Goal: Task Accomplishment & Management: Complete application form

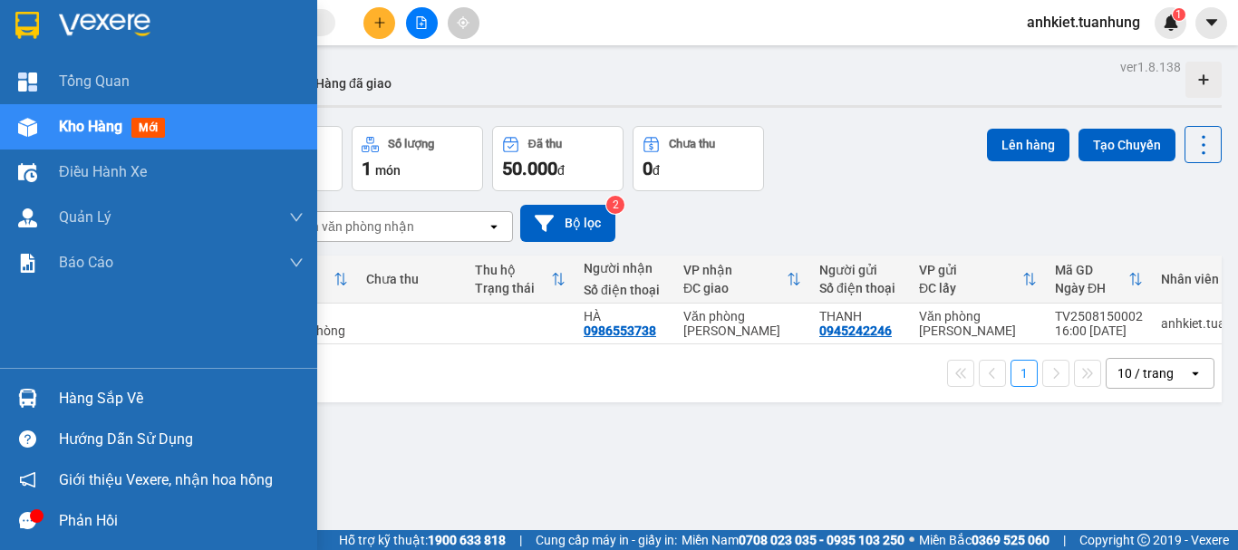
click at [76, 401] on div "Hàng sắp về" at bounding box center [181, 398] width 245 height 27
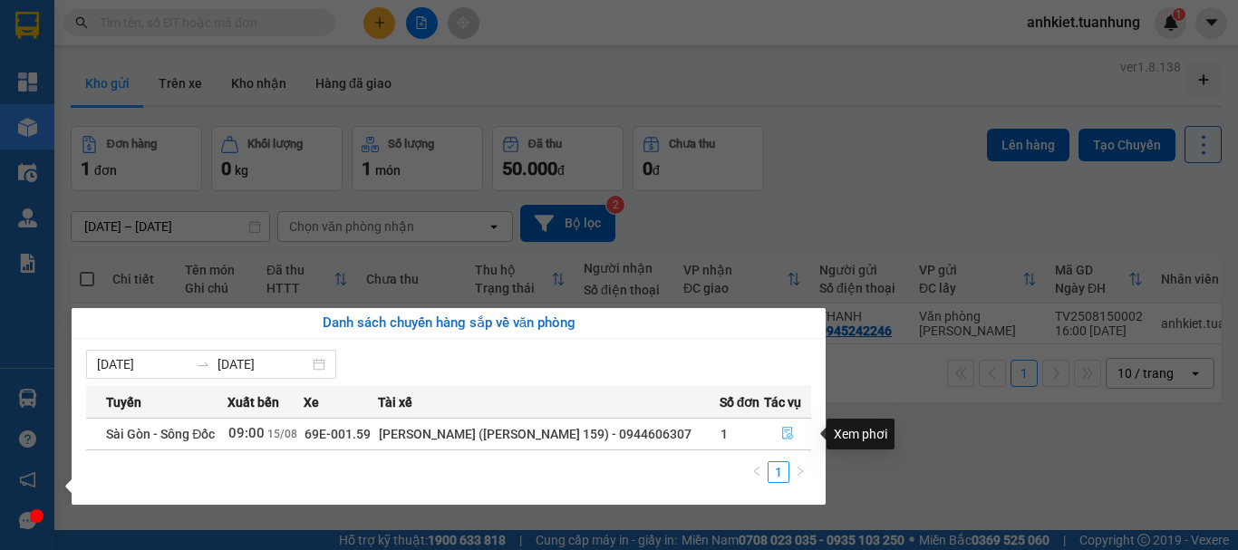
click at [782, 438] on icon "file-done" at bounding box center [788, 433] width 13 height 13
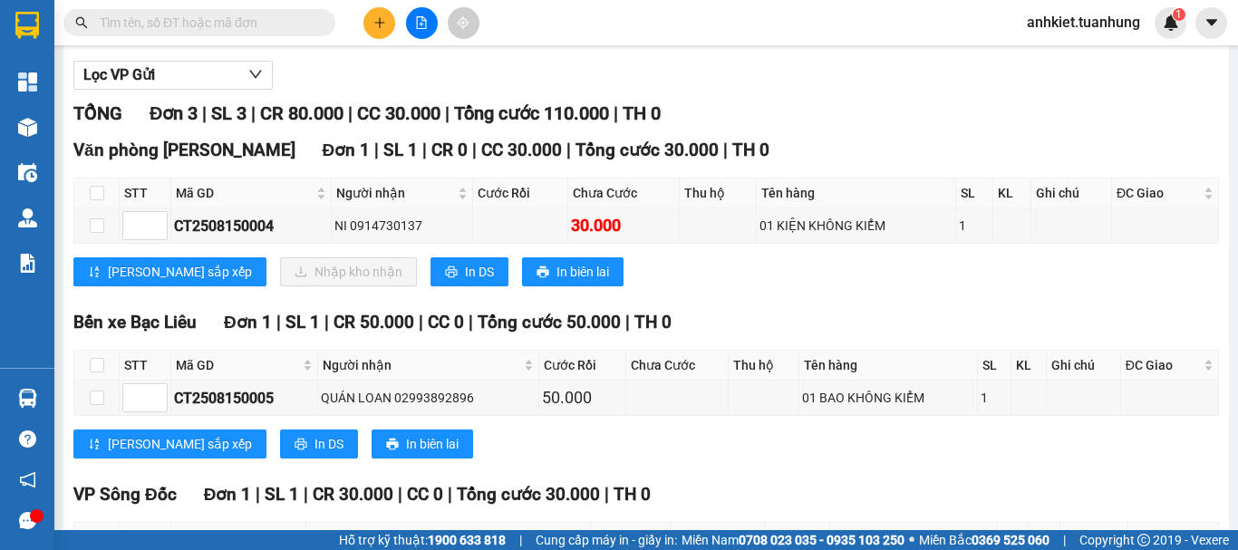
scroll to position [181, 0]
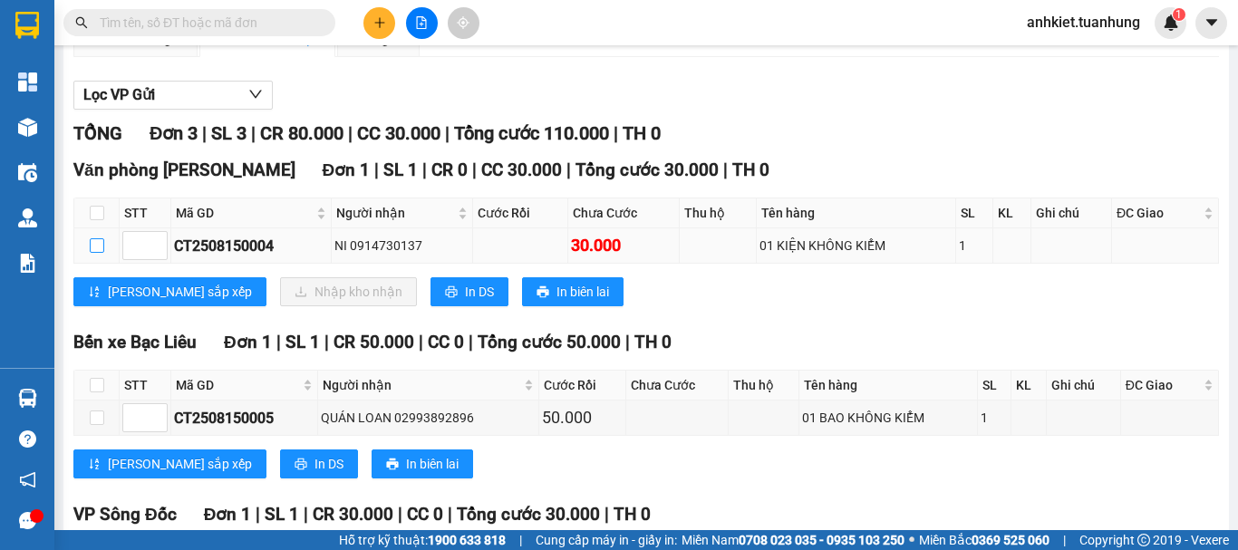
click at [98, 253] on input "checkbox" at bounding box center [97, 245] width 15 height 15
checkbox input "true"
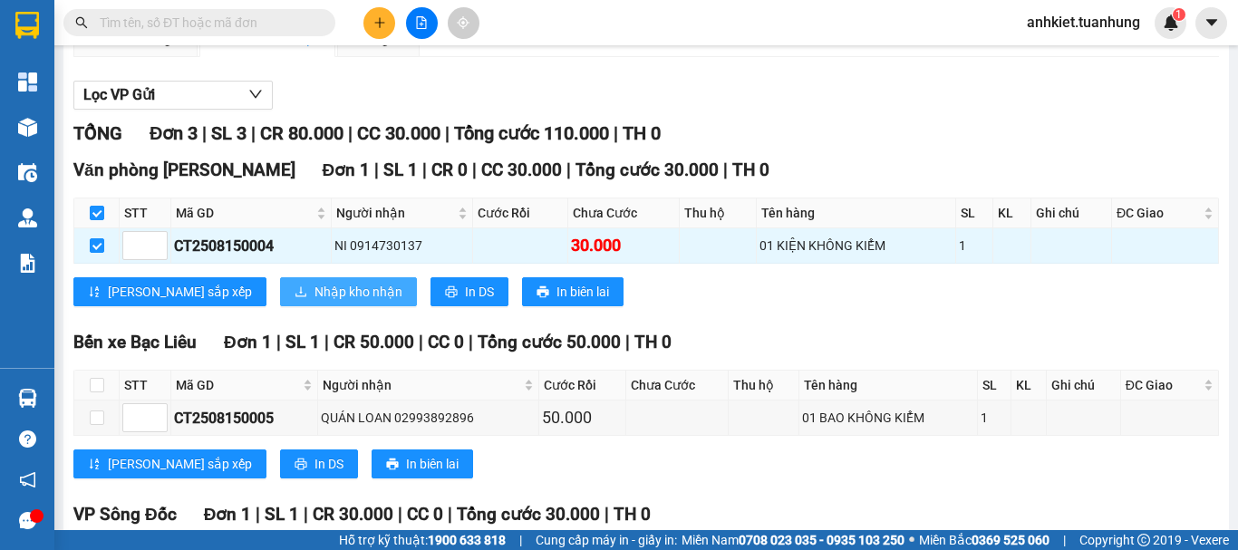
click at [315, 302] on span "Nhập kho nhận" at bounding box center [359, 292] width 88 height 20
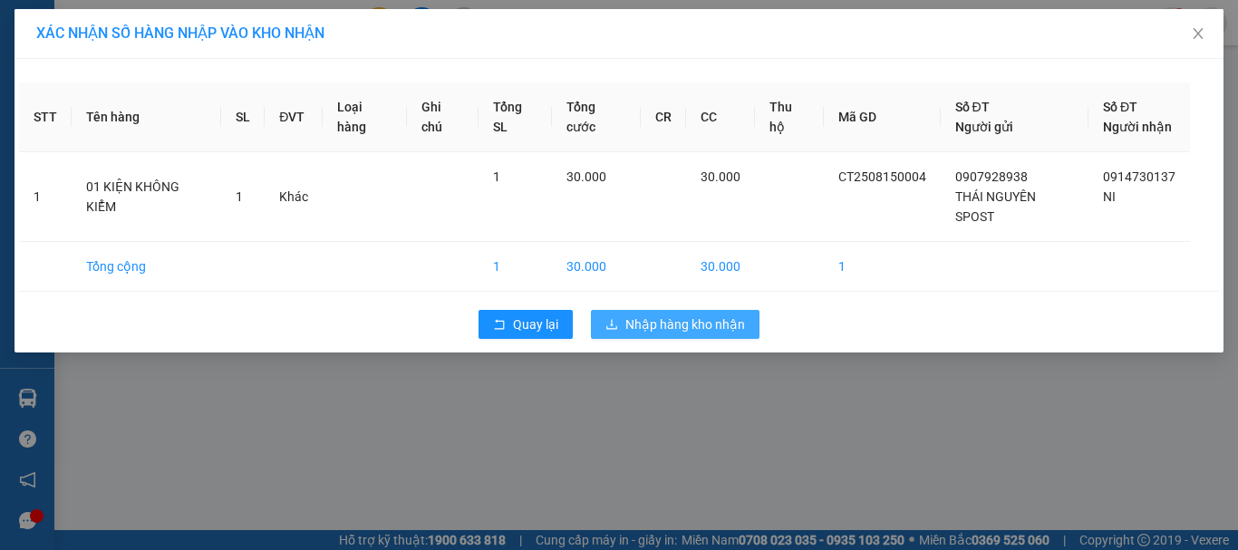
click at [657, 315] on span "Nhập hàng kho nhận" at bounding box center [686, 325] width 120 height 20
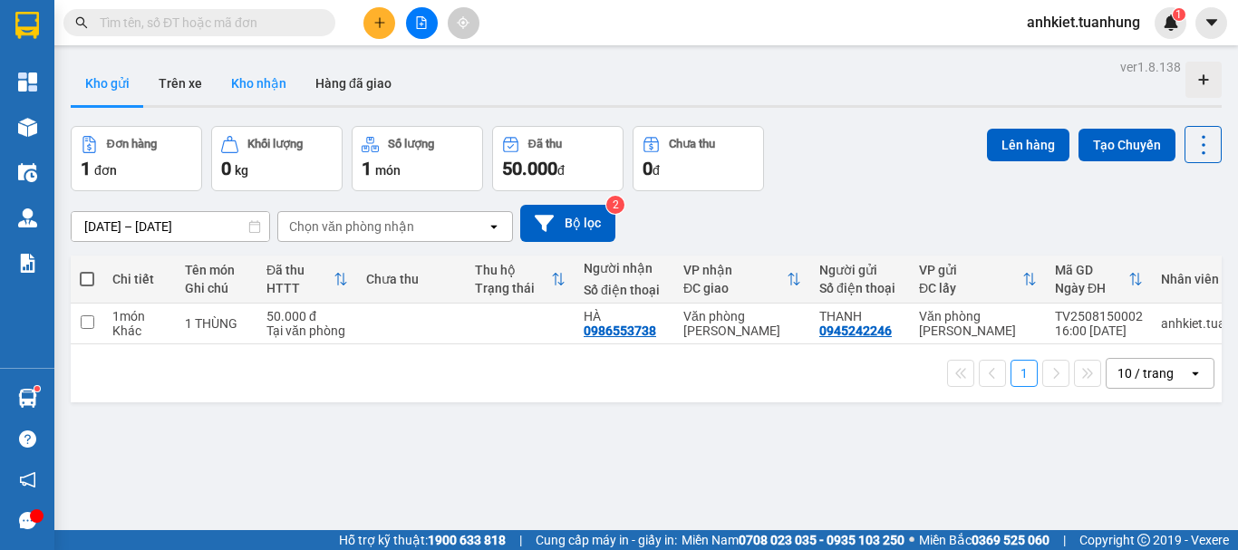
click at [277, 77] on button "Kho nhận" at bounding box center [259, 84] width 84 height 44
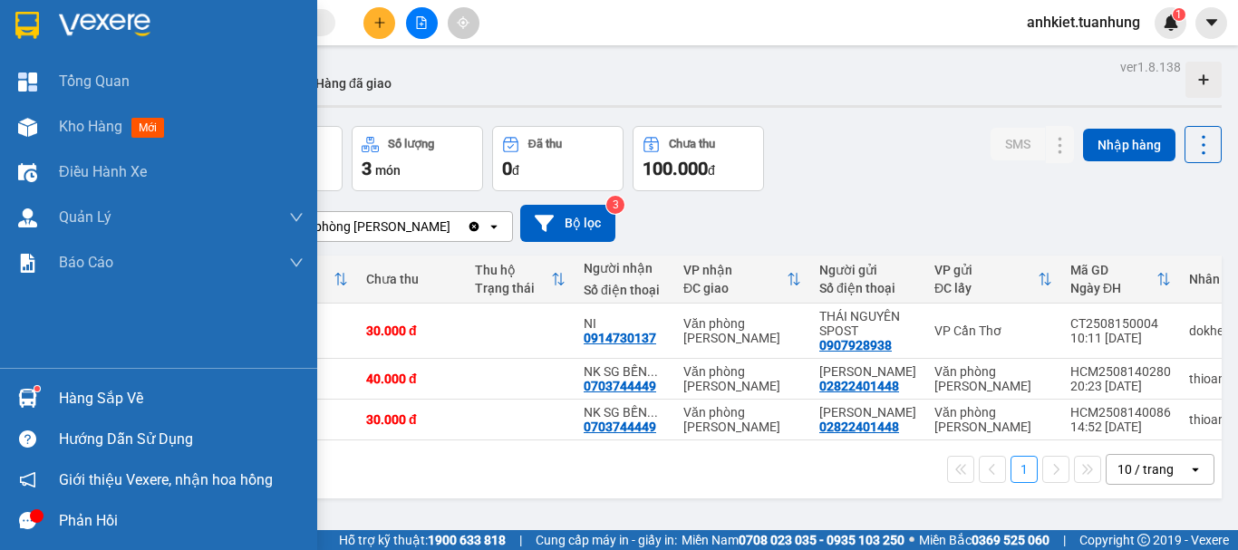
click at [97, 393] on div "Hàng sắp về" at bounding box center [181, 398] width 245 height 27
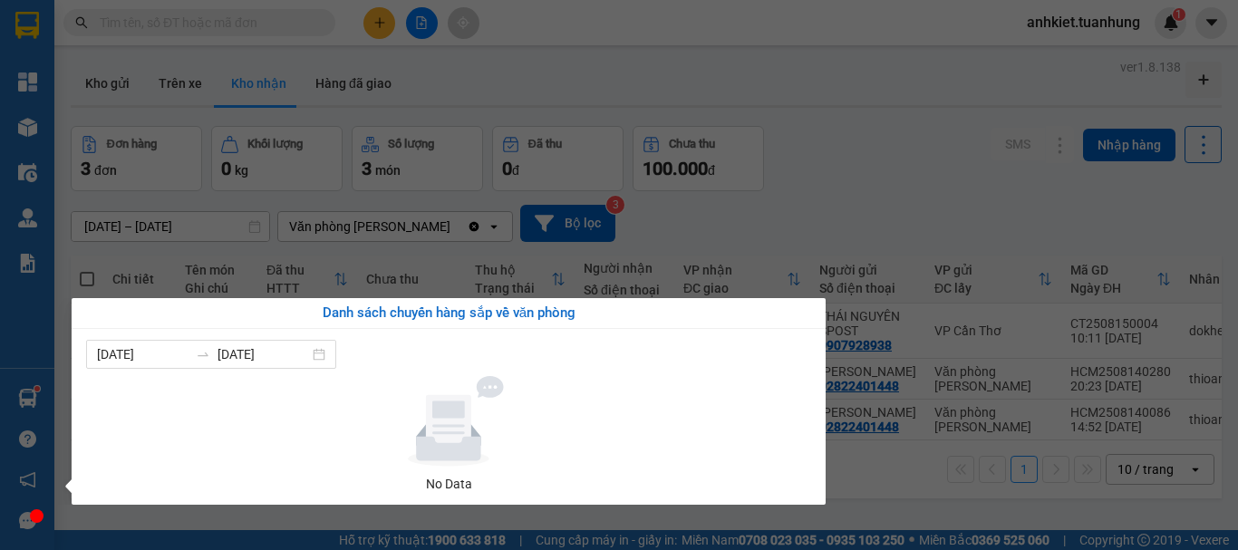
click at [578, 54] on section "Kết quả tìm kiếm ( 0 ) Bộ lọc No Data anhkiet.tuanhung 1 Tổng Quan Kho hàng mới…" at bounding box center [619, 275] width 1238 height 550
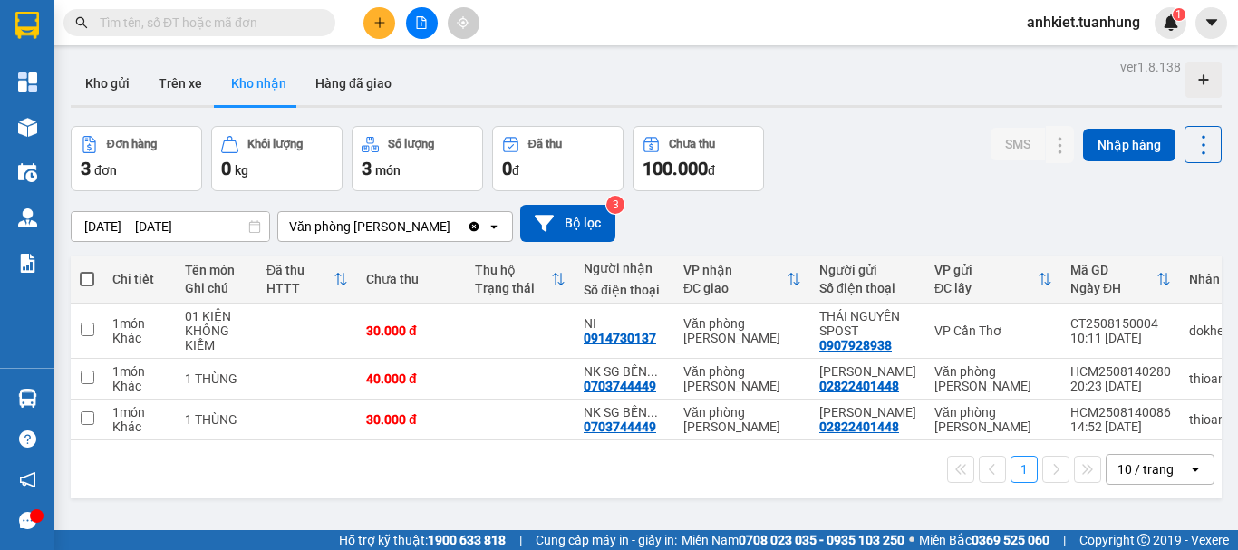
click at [376, 26] on icon "plus" at bounding box center [380, 22] width 13 height 13
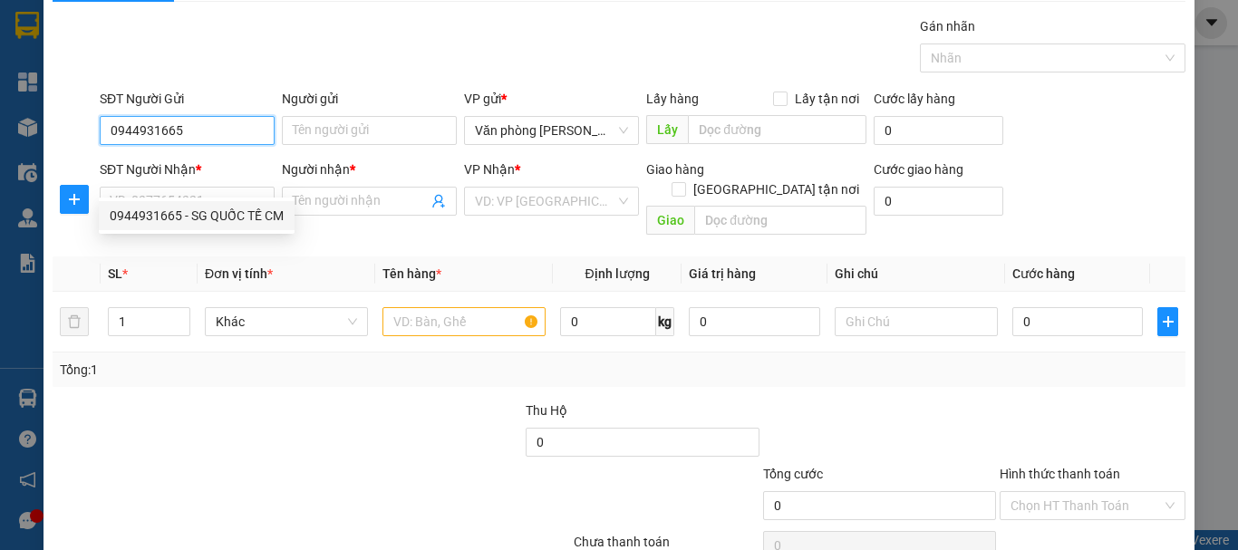
scroll to position [91, 0]
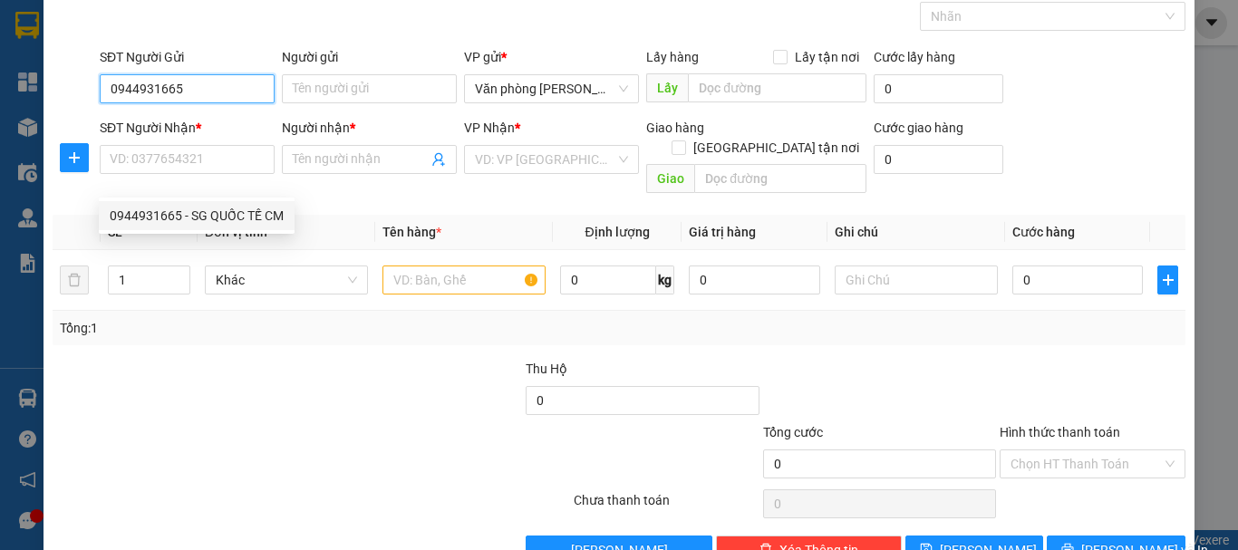
click at [190, 223] on div "0944931665 - SG QUỐC TẾ CM" at bounding box center [197, 216] width 174 height 20
type input "0944931665"
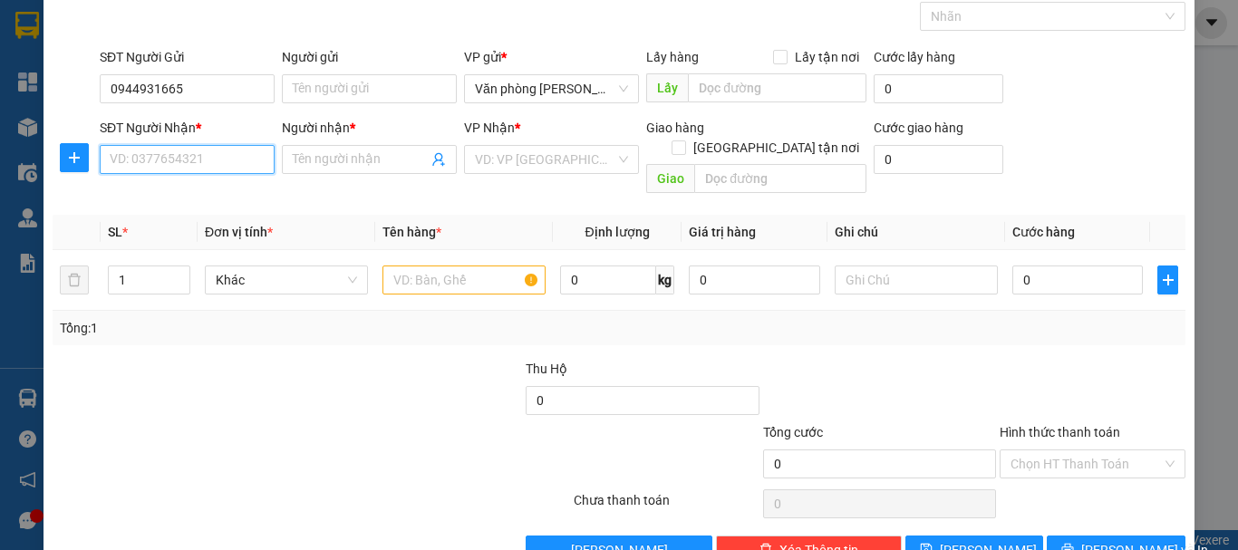
click at [210, 170] on input "SĐT Người Nhận *" at bounding box center [187, 159] width 175 height 29
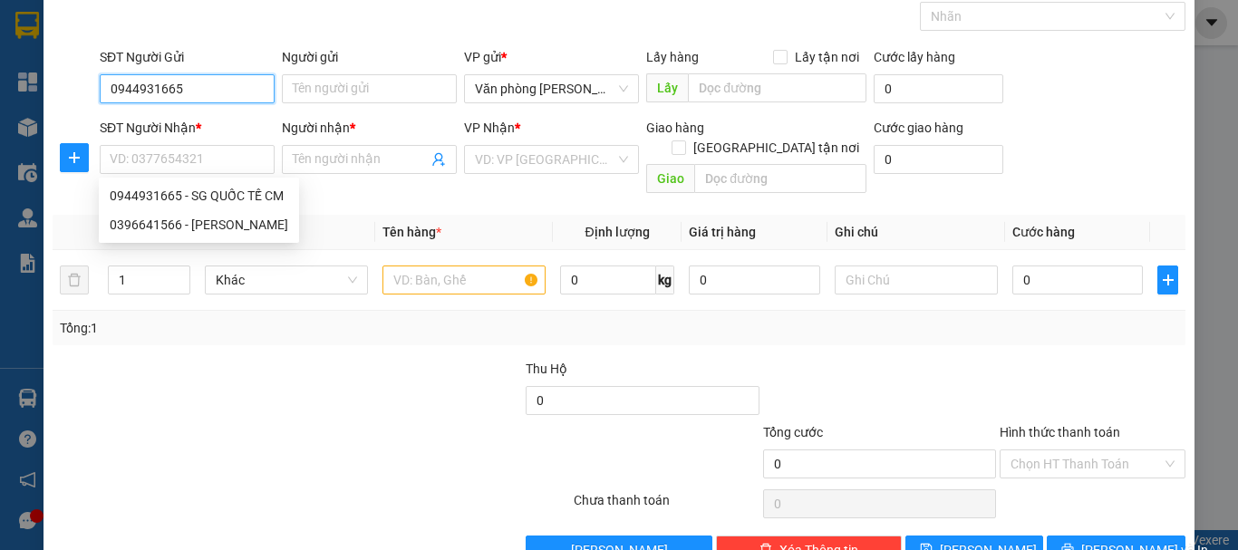
click at [207, 87] on input "0944931665" at bounding box center [187, 88] width 175 height 29
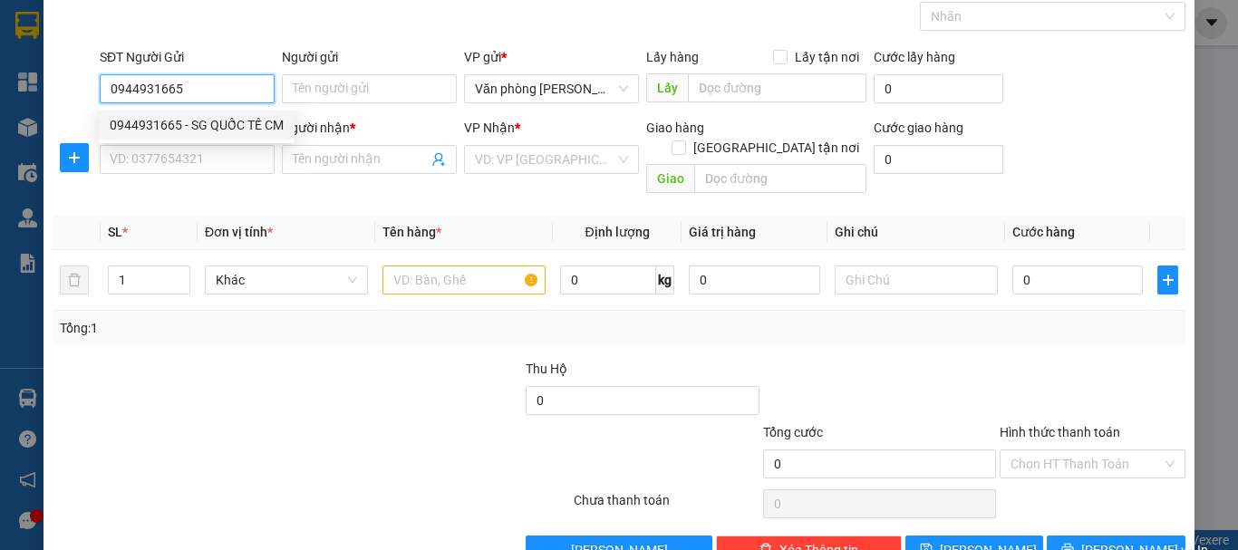
click at [192, 116] on div "0944931665 - SG QUỐC TẾ CM" at bounding box center [197, 125] width 174 height 20
click at [154, 95] on input "0944931665" at bounding box center [187, 88] width 175 height 29
click at [227, 123] on div "0944931665 - SG QUỐC TẾ CM" at bounding box center [197, 125] width 174 height 20
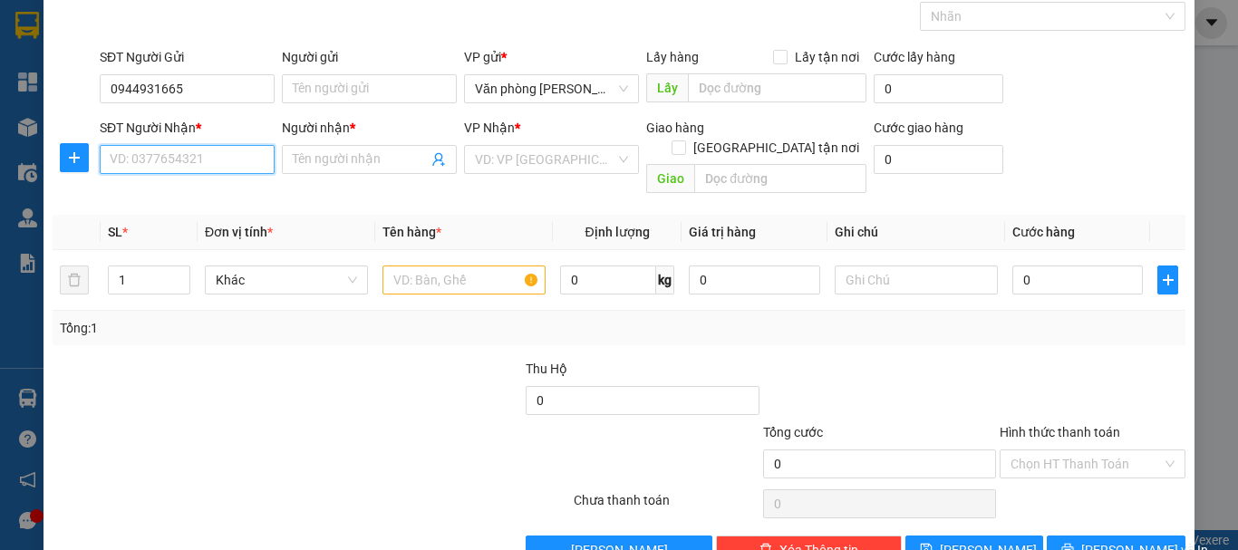
click at [203, 163] on input "SĐT Người Nhận *" at bounding box center [187, 159] width 175 height 29
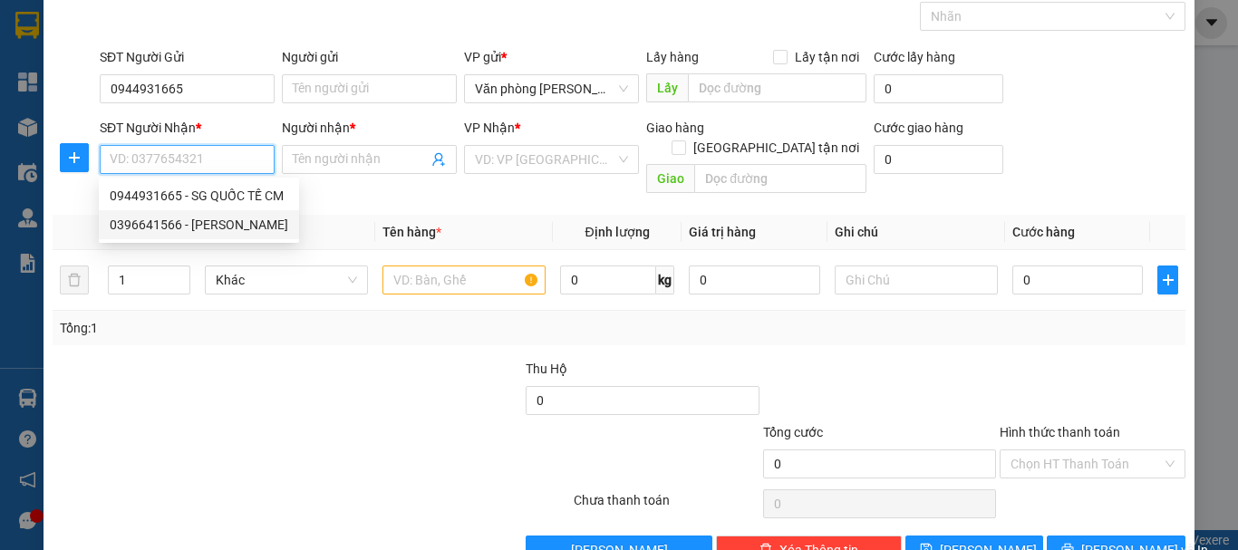
click at [234, 215] on div "0396641566 - [PERSON_NAME]" at bounding box center [199, 225] width 179 height 20
type input "0396641566"
type input "[PERSON_NAME]"
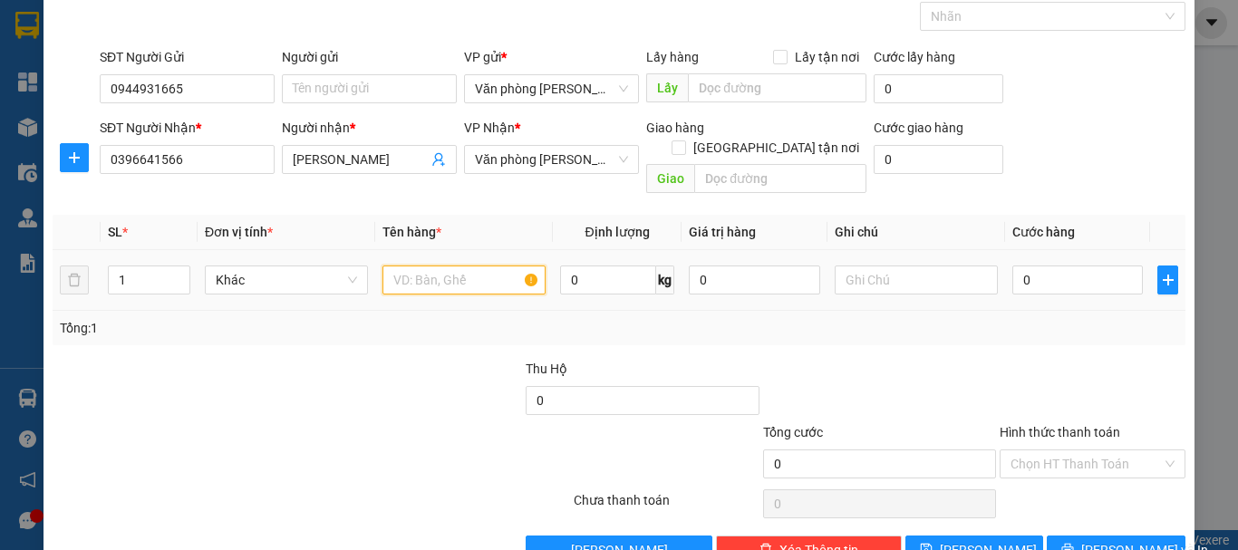
click at [408, 266] on input "text" at bounding box center [464, 280] width 163 height 29
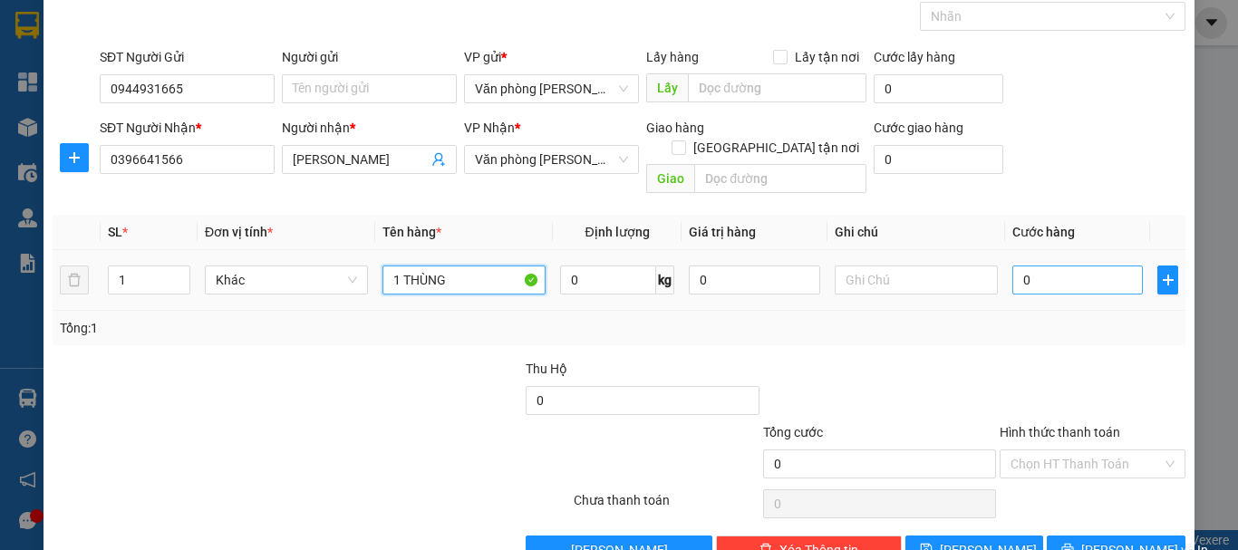
type input "1 THÙNG"
click at [1075, 266] on input "0" at bounding box center [1078, 280] width 131 height 29
type input "30"
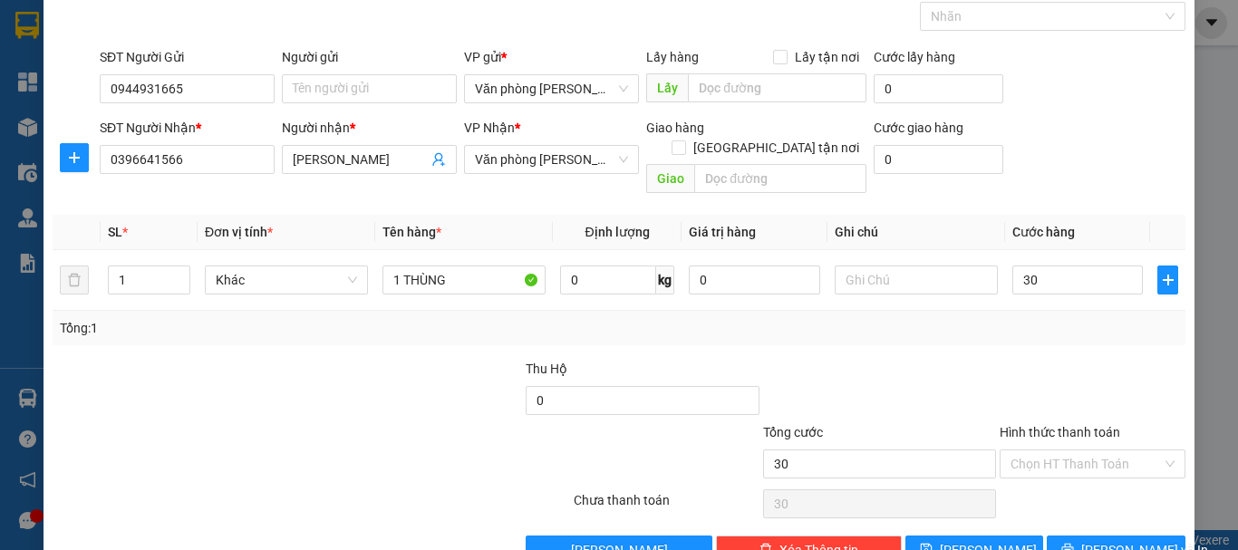
type input "30.000"
click at [1085, 322] on div "Tổng: 1" at bounding box center [619, 328] width 1133 height 34
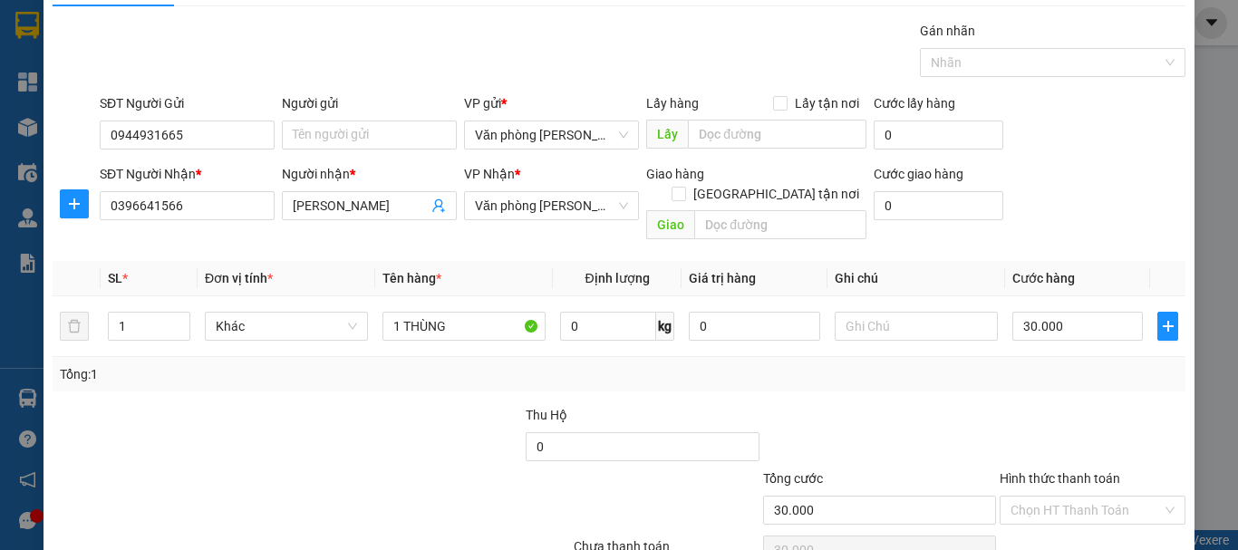
scroll to position [0, 0]
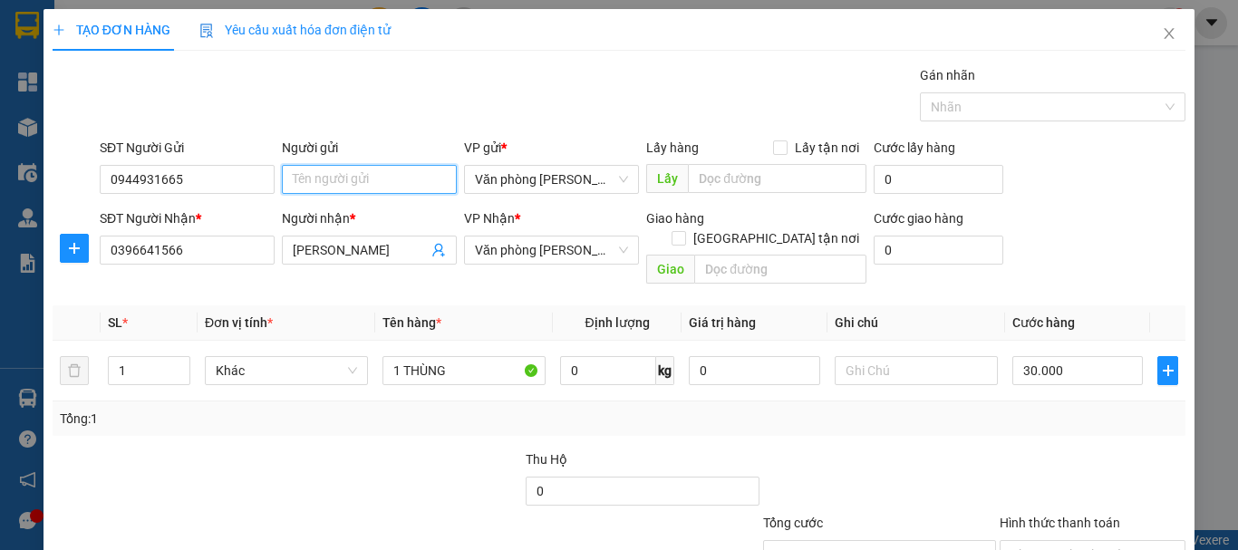
click at [318, 181] on input "Người gửi" at bounding box center [369, 179] width 175 height 29
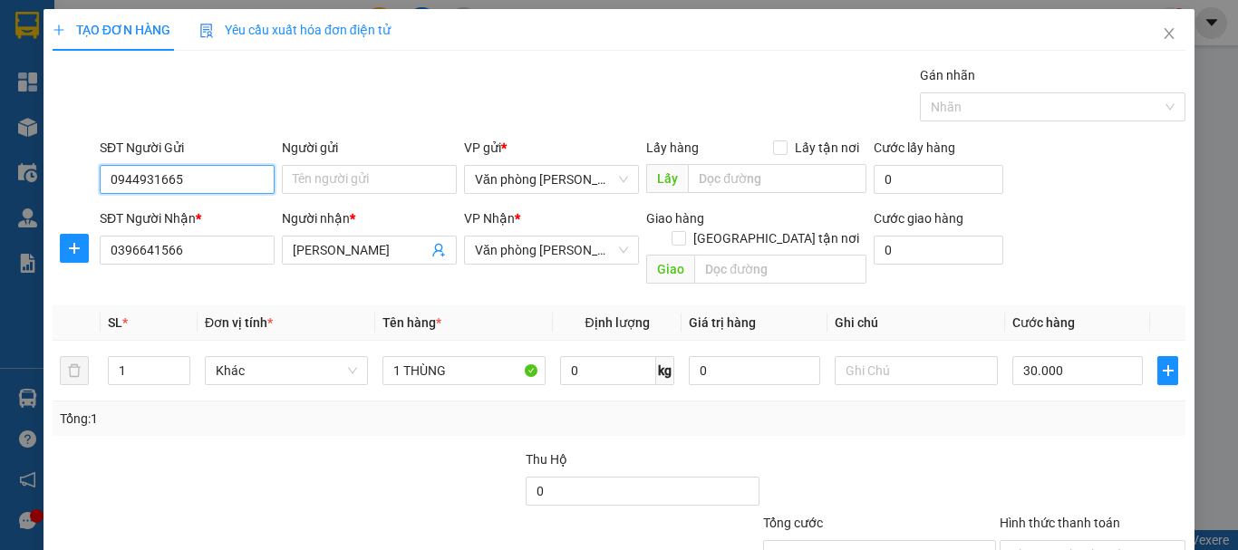
click at [207, 178] on input "0944931665" at bounding box center [187, 179] width 175 height 29
type input "0944931665"
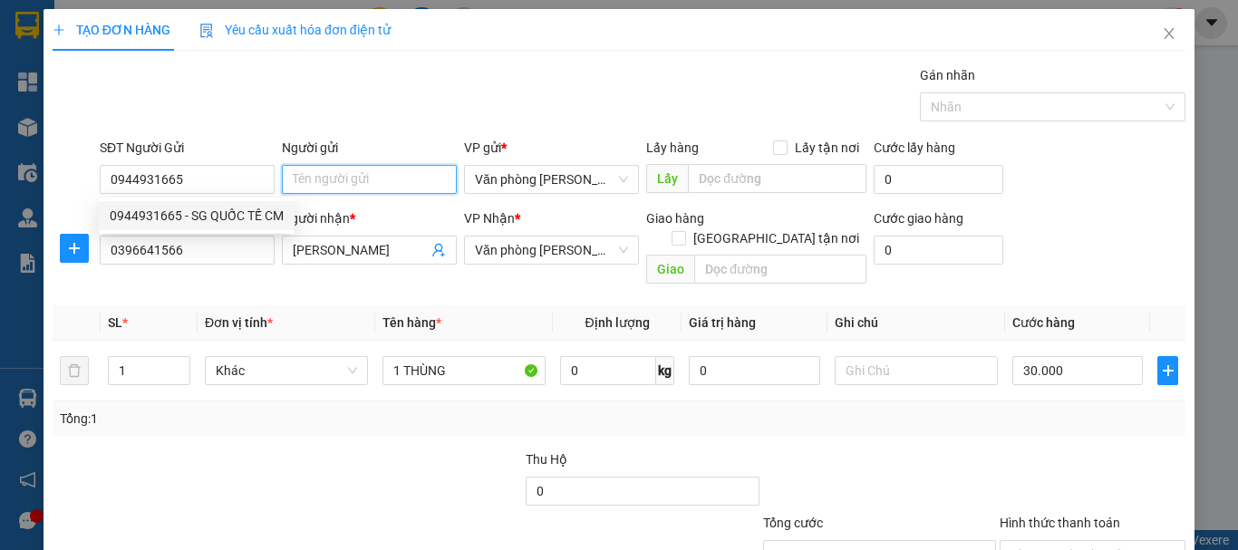
click at [364, 176] on input "Người gửi" at bounding box center [369, 179] width 175 height 29
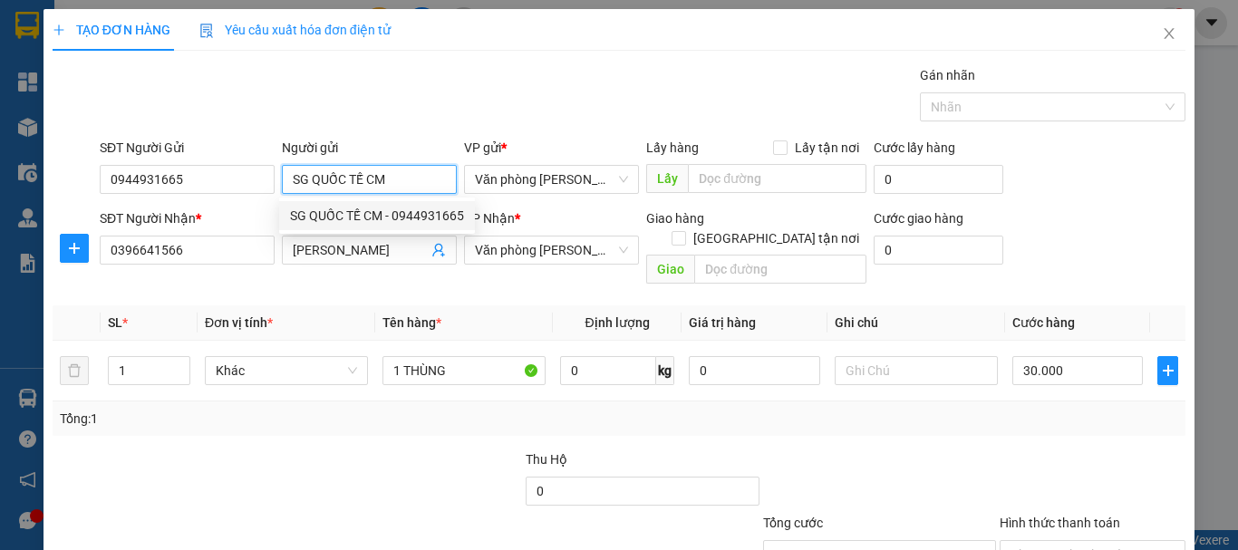
click at [419, 215] on div "SG QUỐC TẾ CM - 0944931665" at bounding box center [377, 216] width 174 height 20
type input "SG QUỐC TẾ CM"
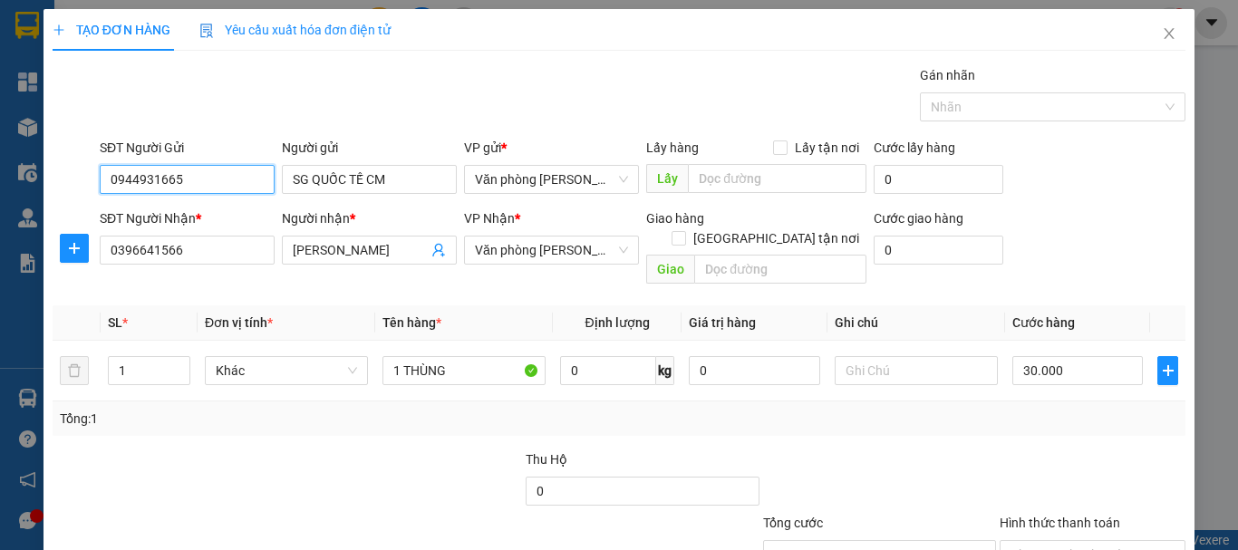
click at [223, 181] on input "0944931665" at bounding box center [187, 179] width 175 height 29
click at [254, 220] on div "0944931665 - SG QUỐC TẾ CM" at bounding box center [197, 216] width 174 height 20
click at [254, 220] on div "SĐT Người Nhận *" at bounding box center [187, 219] width 175 height 20
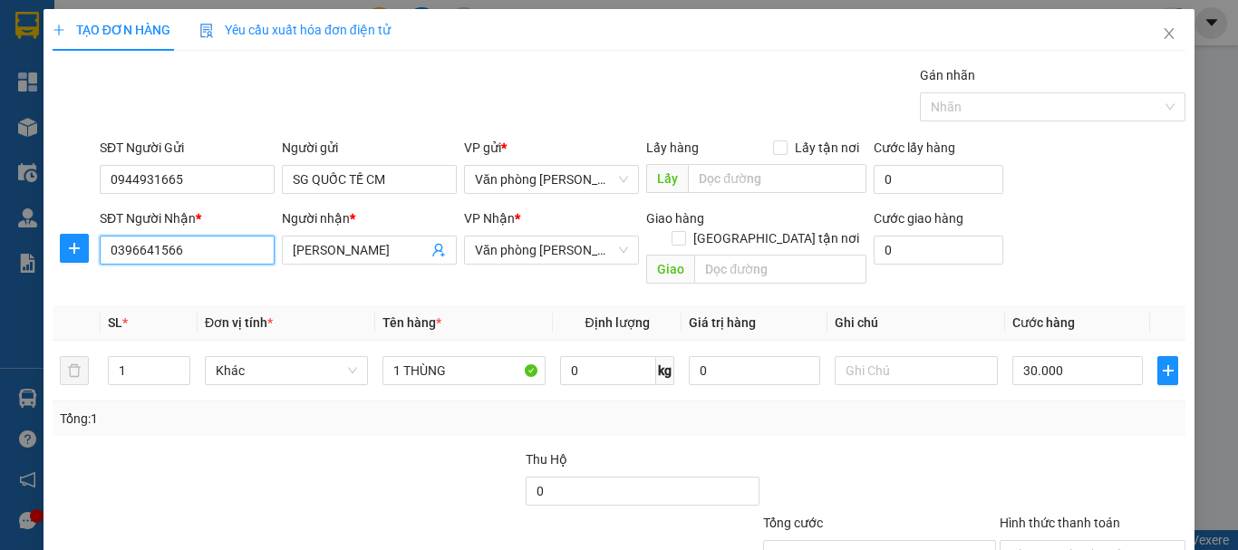
click at [254, 236] on input "0396641566" at bounding box center [187, 250] width 175 height 29
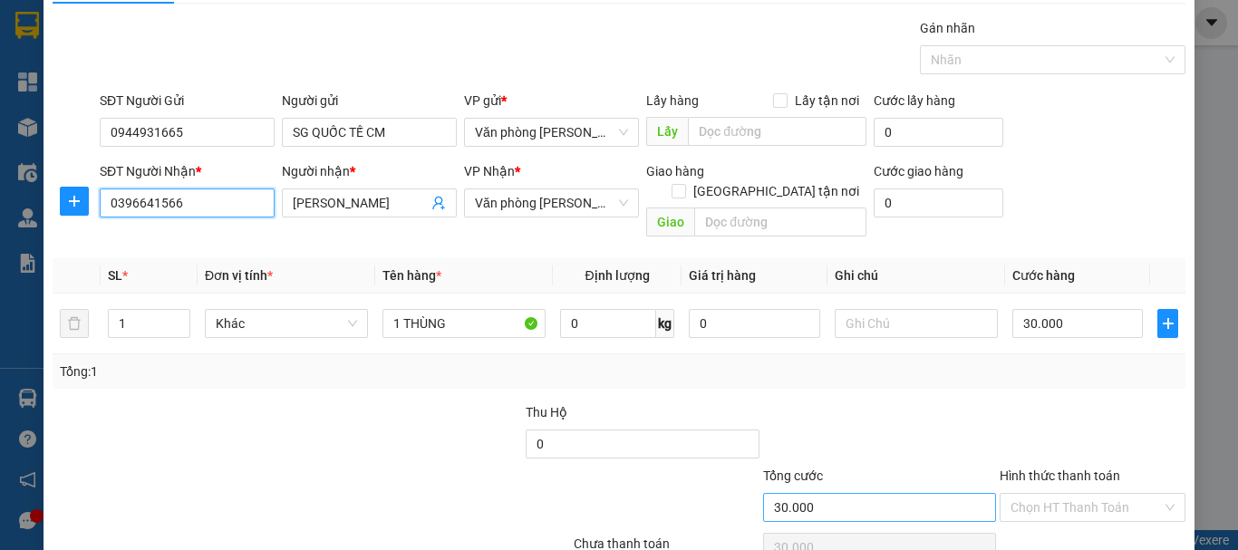
scroll to position [121, 0]
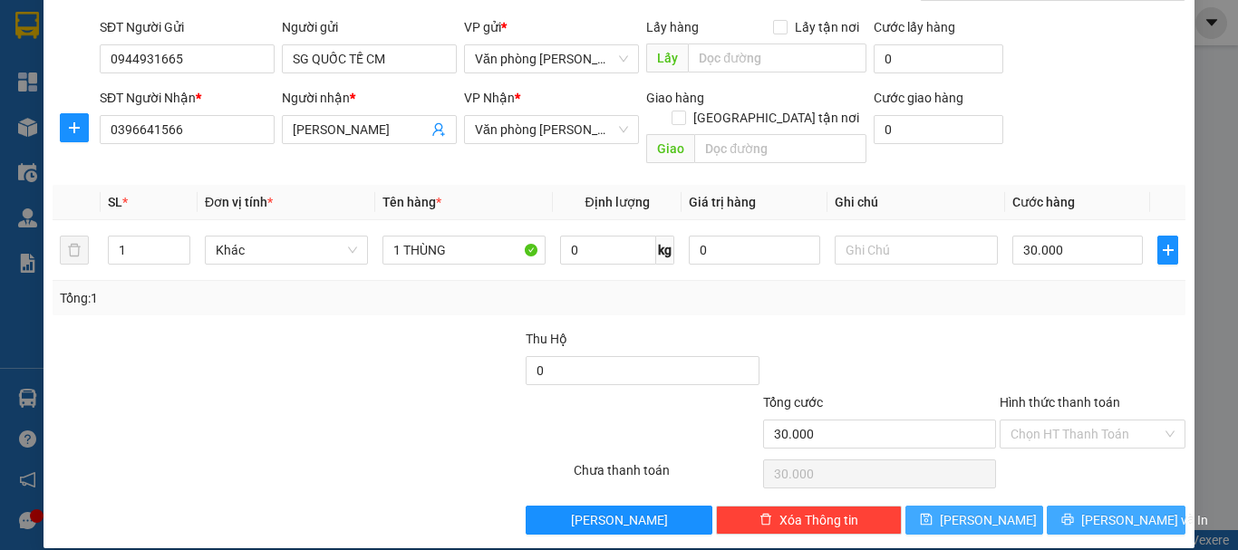
click at [989, 513] on button "[PERSON_NAME]" at bounding box center [975, 520] width 139 height 29
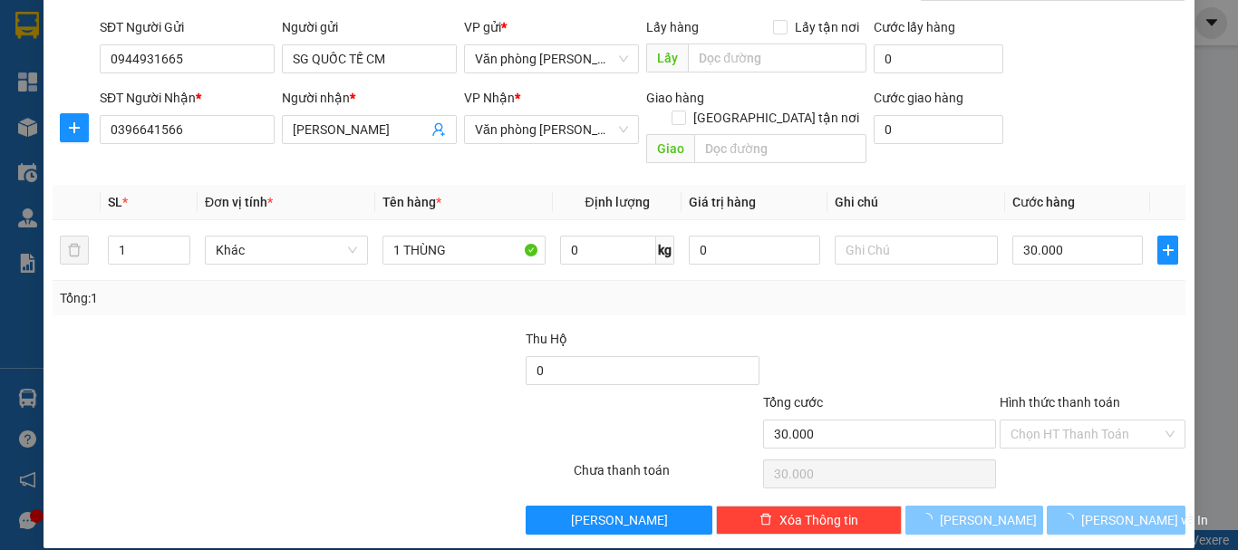
type input "0"
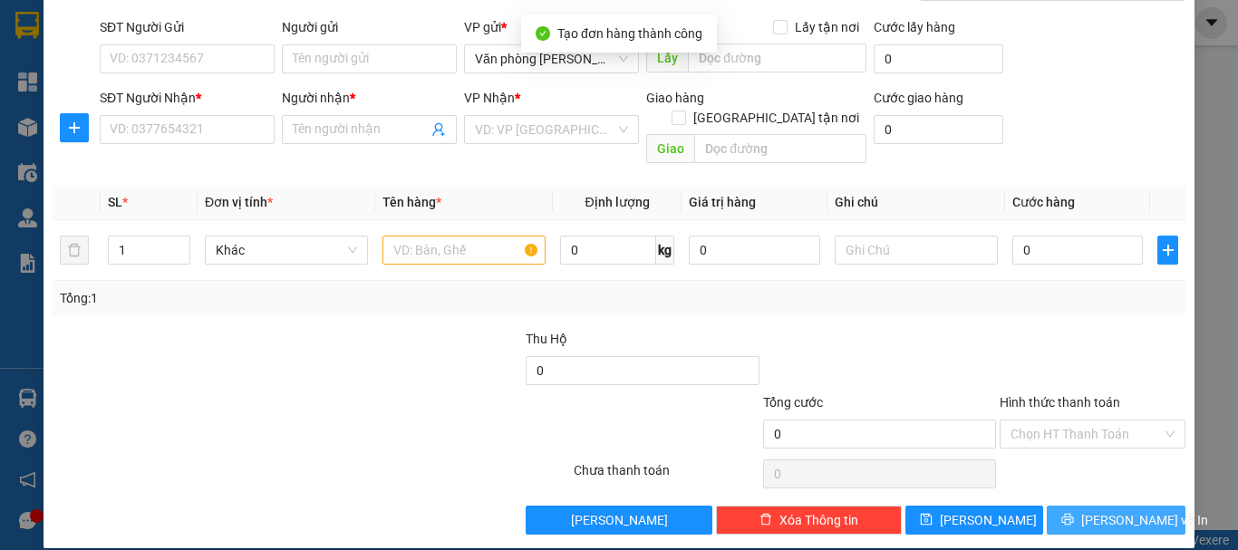
click at [1072, 509] on button "[PERSON_NAME] và In" at bounding box center [1116, 520] width 139 height 29
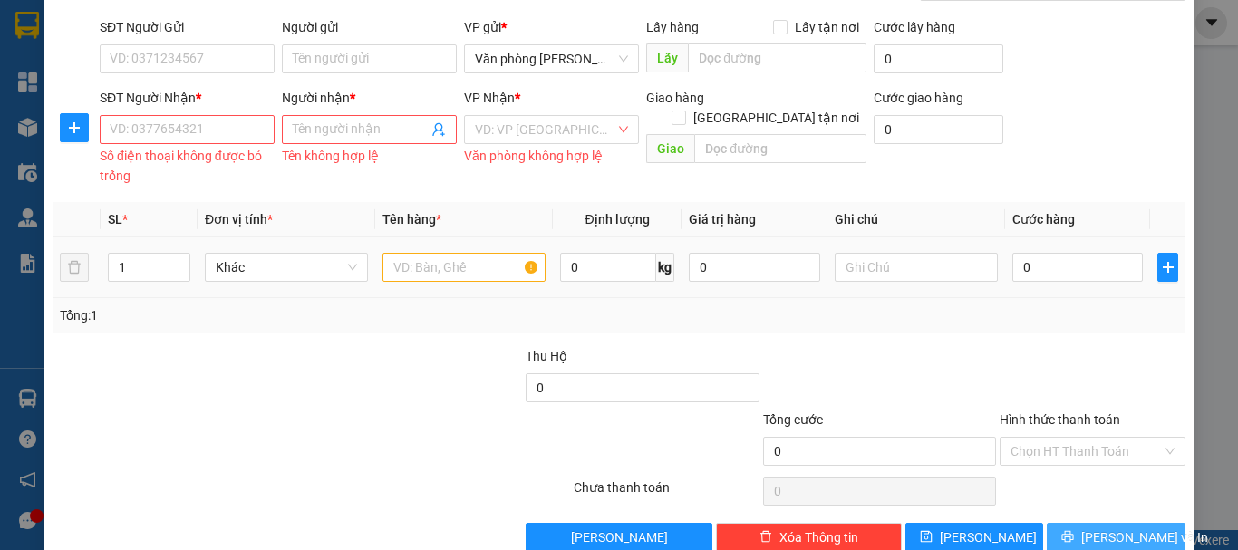
scroll to position [0, 0]
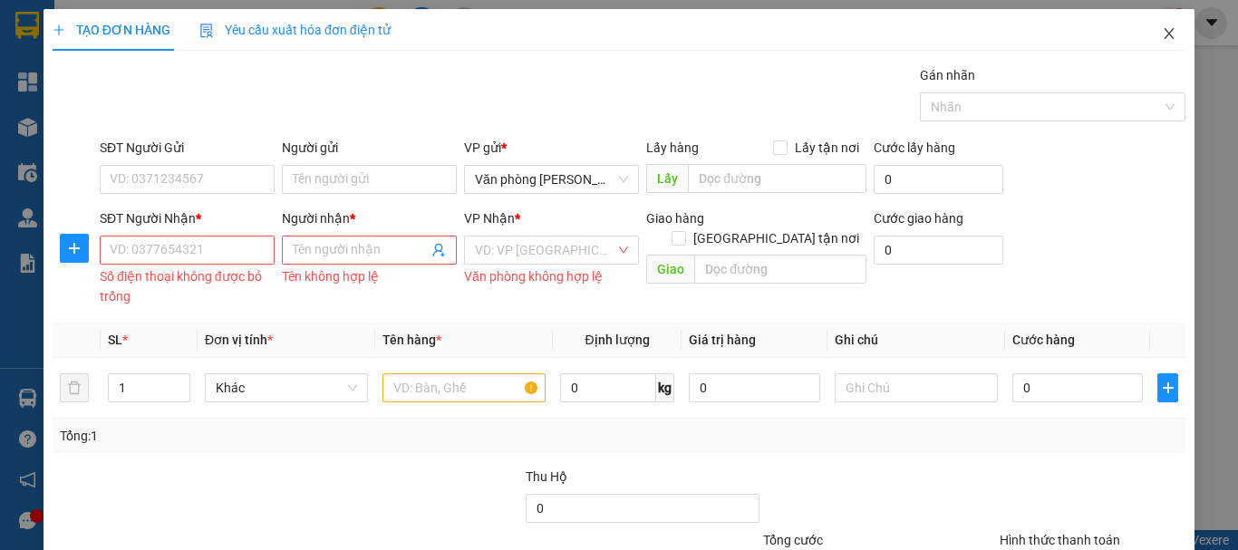
click at [1165, 31] on icon "close" at bounding box center [1170, 33] width 10 height 11
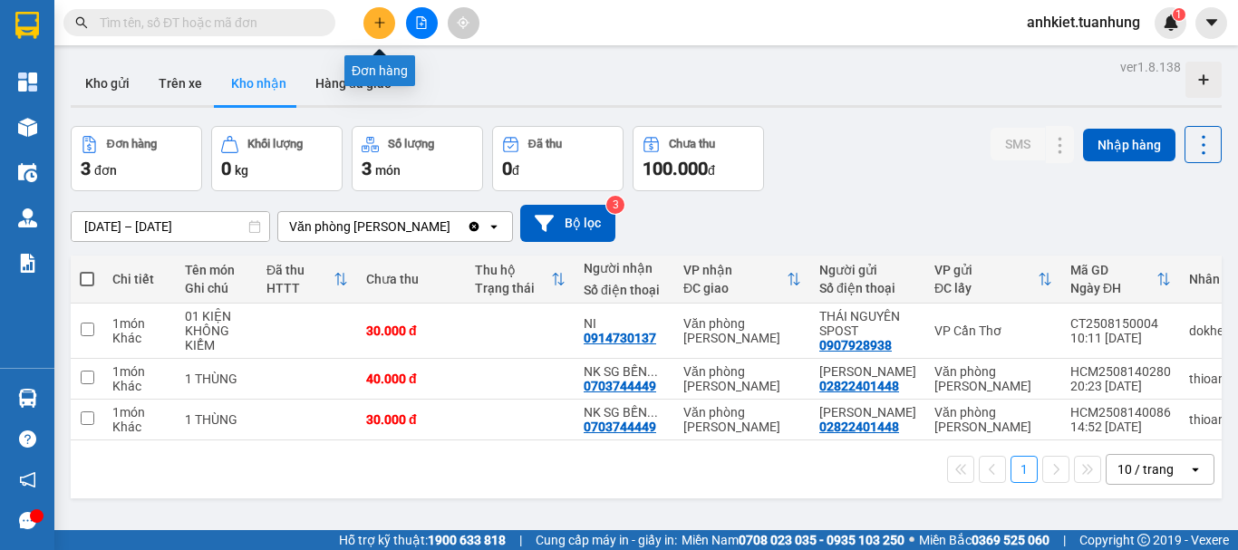
click at [384, 23] on icon "plus" at bounding box center [379, 22] width 10 height 1
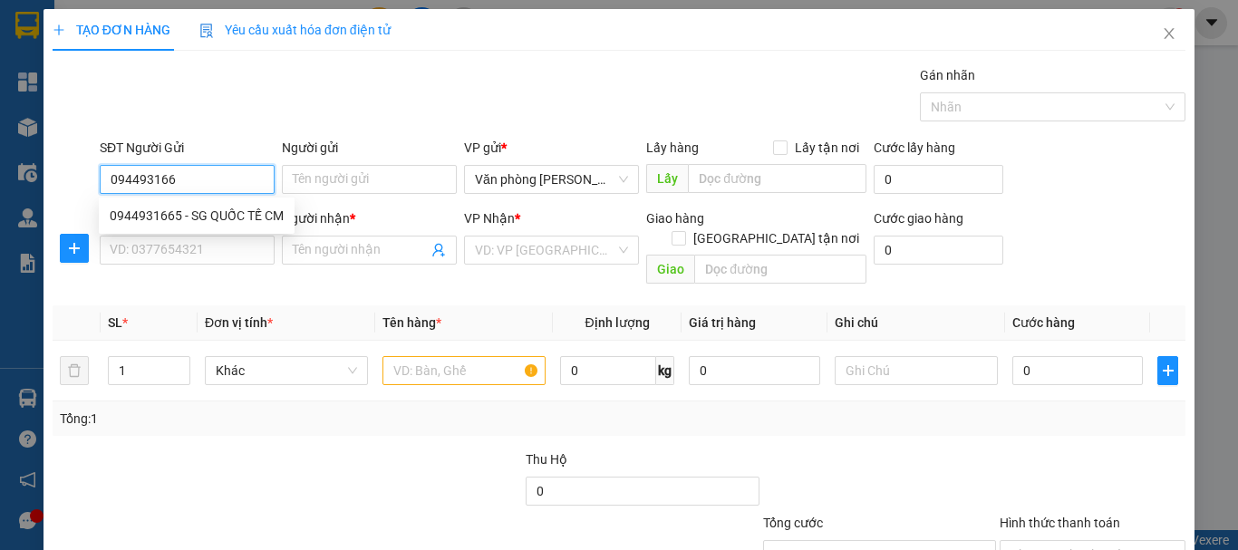
click at [121, 214] on div "0944931665 - SG QUỐC TẾ CM" at bounding box center [197, 216] width 174 height 20
click at [128, 213] on div "0944931665 - SG QUỐC TẾ CM" at bounding box center [197, 216] width 174 height 20
type input "0944931665"
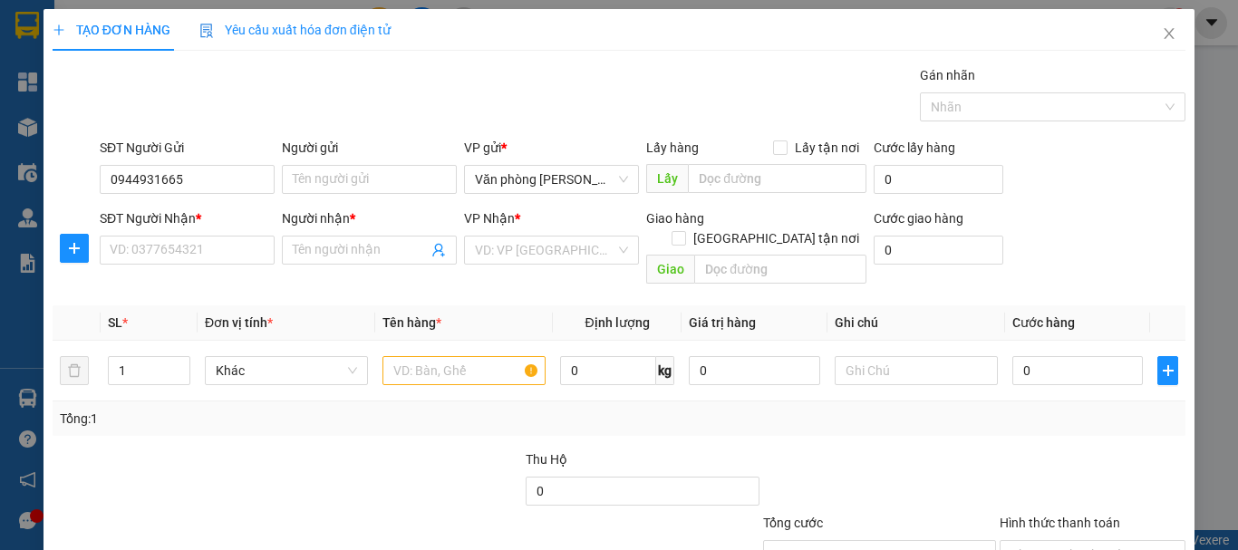
click at [128, 213] on div "SĐT Người Nhận *" at bounding box center [187, 219] width 175 height 20
click at [128, 236] on input "SĐT Người Nhận *" at bounding box center [187, 250] width 175 height 29
click at [192, 180] on input "0944931665" at bounding box center [187, 179] width 175 height 29
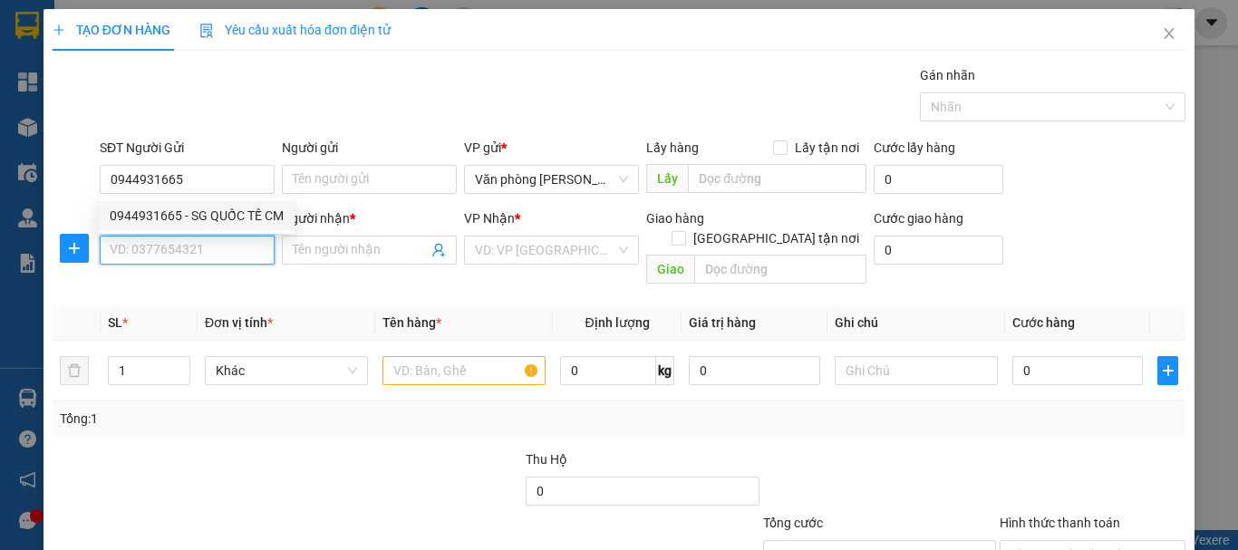
click at [214, 260] on input "SĐT Người Nhận *" at bounding box center [187, 250] width 175 height 29
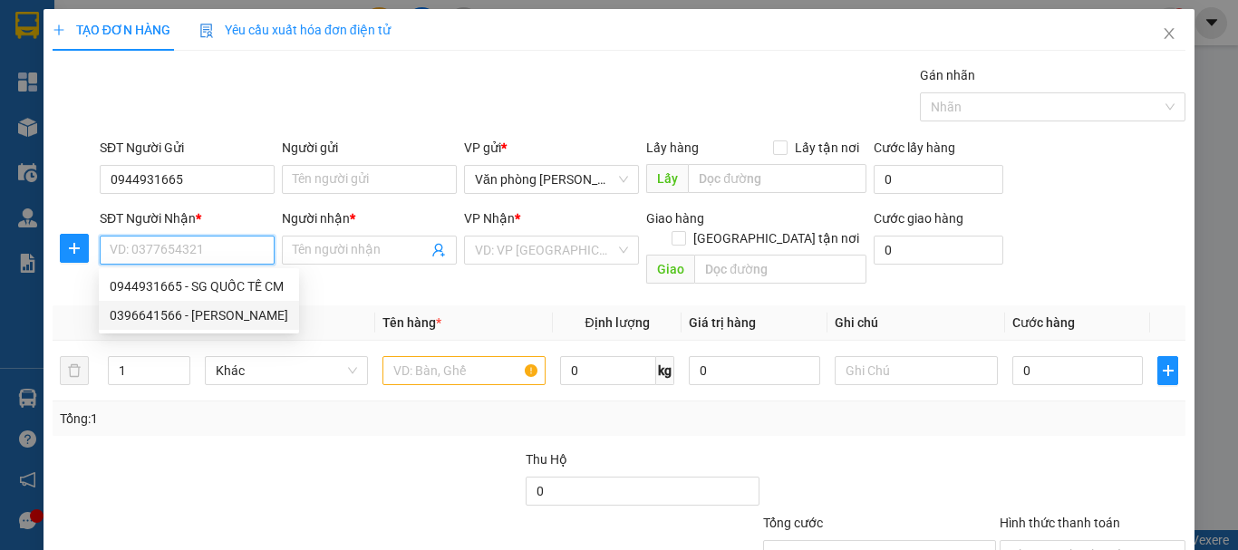
click at [219, 316] on div "0396641566 - [PERSON_NAME]" at bounding box center [199, 316] width 179 height 20
type input "0396641566"
type input "[PERSON_NAME]"
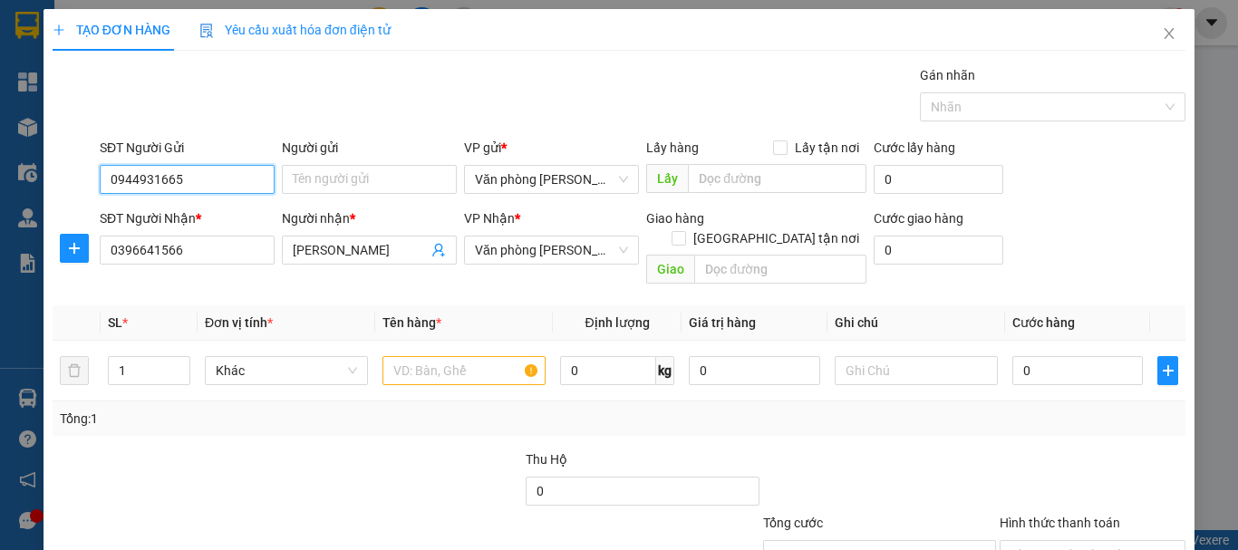
click at [232, 179] on input "0944931665" at bounding box center [187, 179] width 175 height 29
drag, startPoint x: 196, startPoint y: 215, endPoint x: 130, endPoint y: 206, distance: 66.8
click at [130, 206] on div "0944931665 - SG QUỐC TẾ CM" at bounding box center [197, 216] width 174 height 20
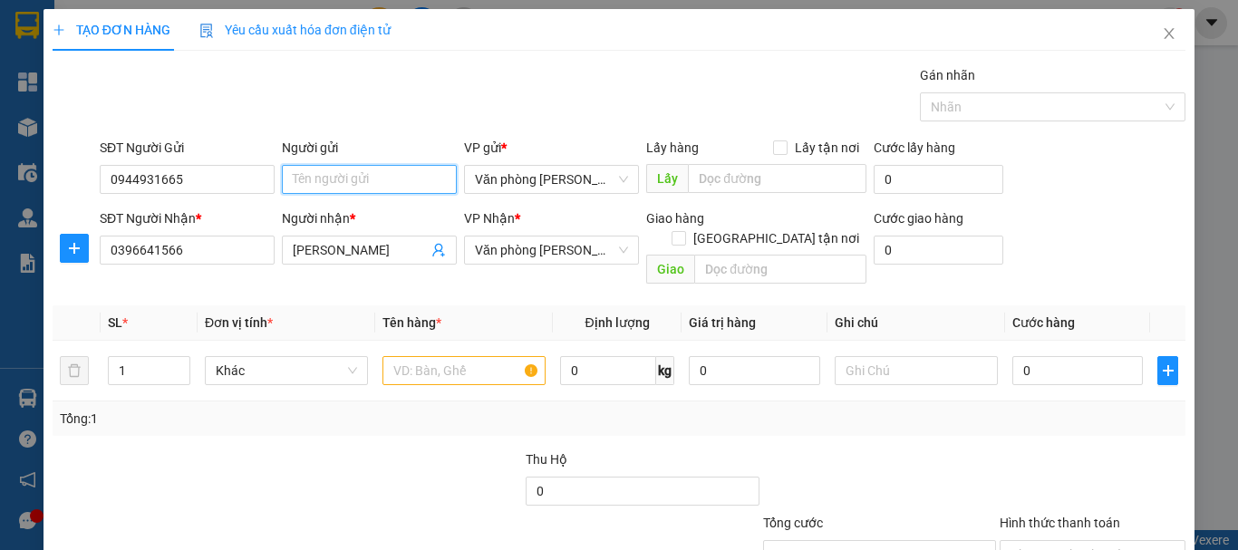
click at [340, 180] on input "Người gửi" at bounding box center [369, 179] width 175 height 29
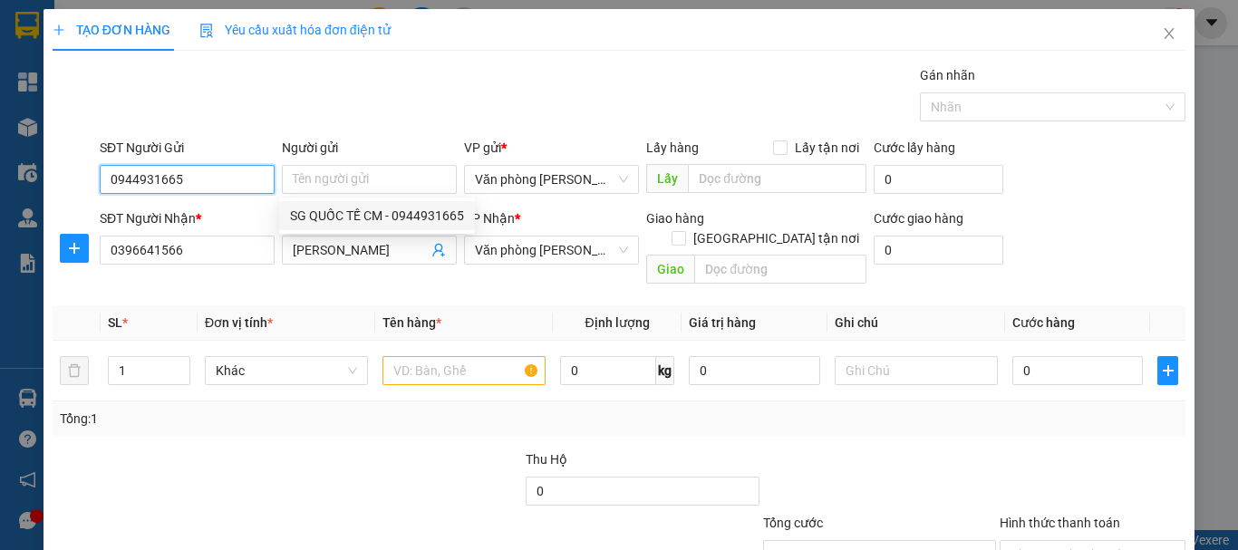
click at [233, 184] on input "0944931665" at bounding box center [187, 179] width 175 height 29
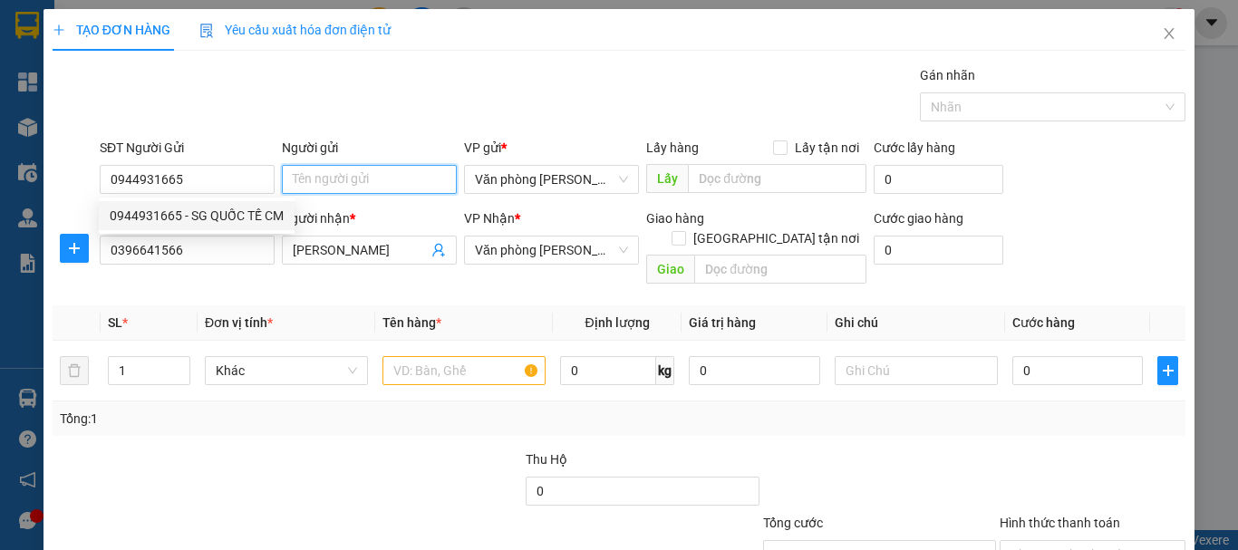
click at [362, 174] on input "Người gửi" at bounding box center [369, 179] width 175 height 29
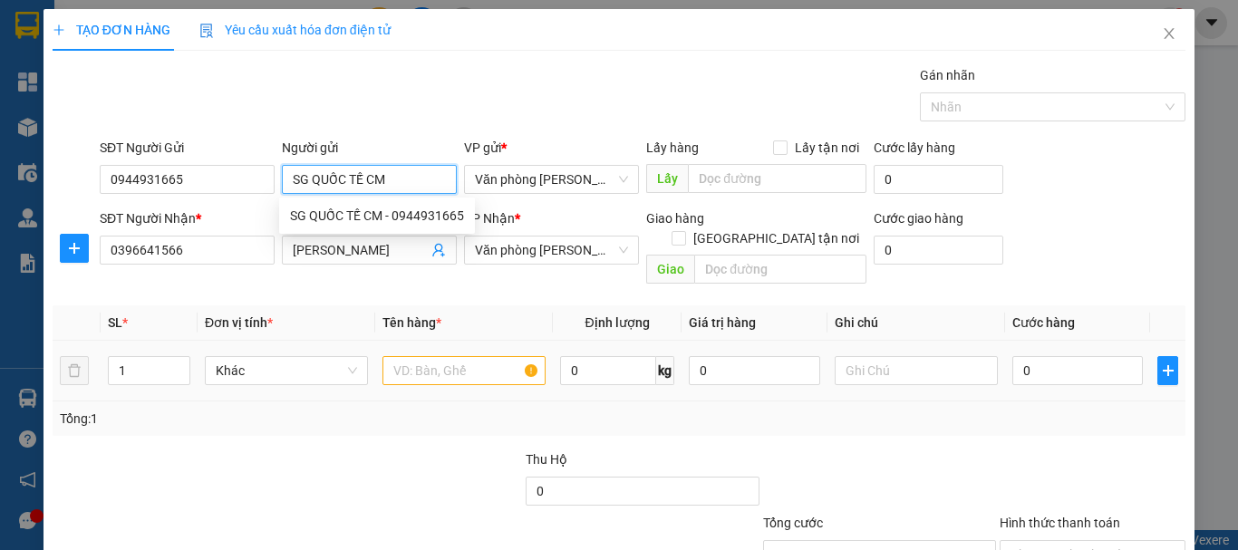
type input "SG QUỐC TẾ CM"
click at [469, 356] on input "text" at bounding box center [464, 370] width 163 height 29
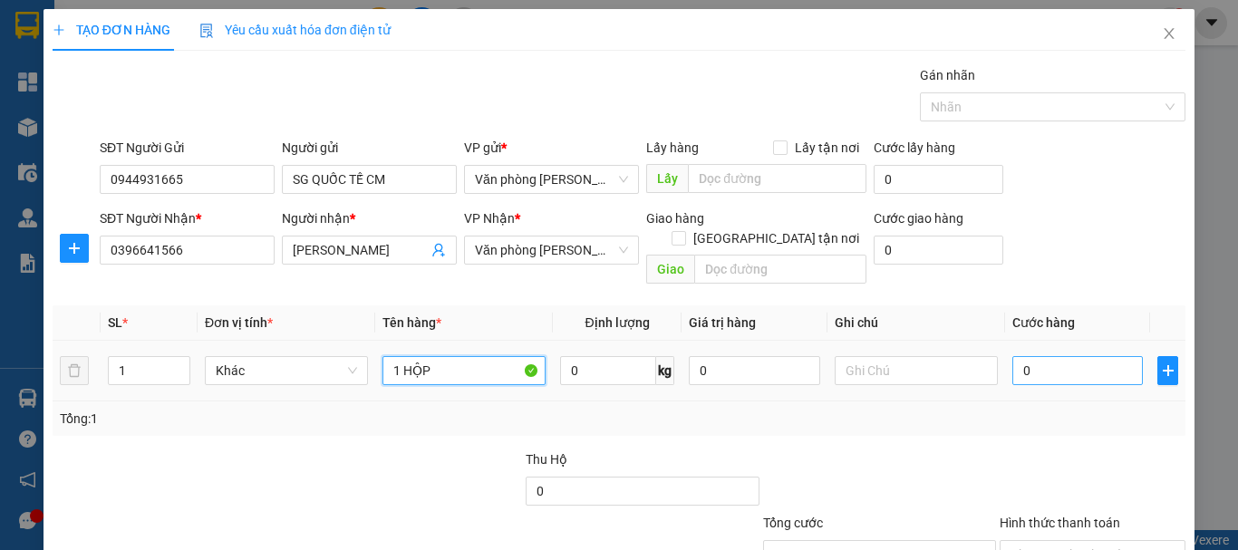
type input "1 HỘP"
click at [1054, 356] on input "0" at bounding box center [1078, 370] width 131 height 29
type input "30"
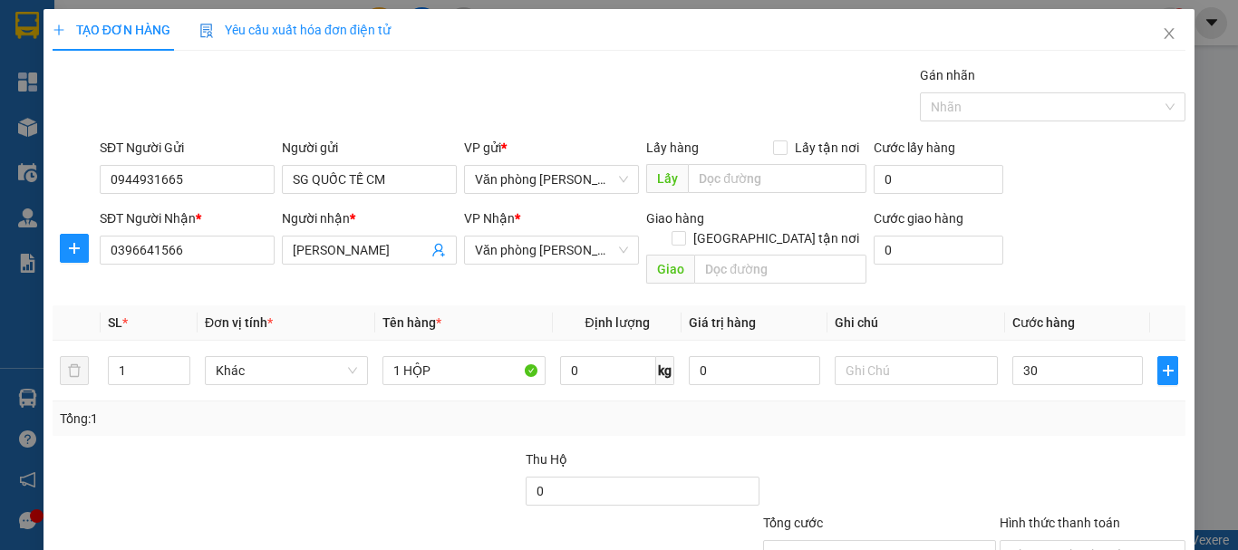
type input "30.000"
click at [1073, 410] on div "Tổng: 1" at bounding box center [619, 419] width 1133 height 34
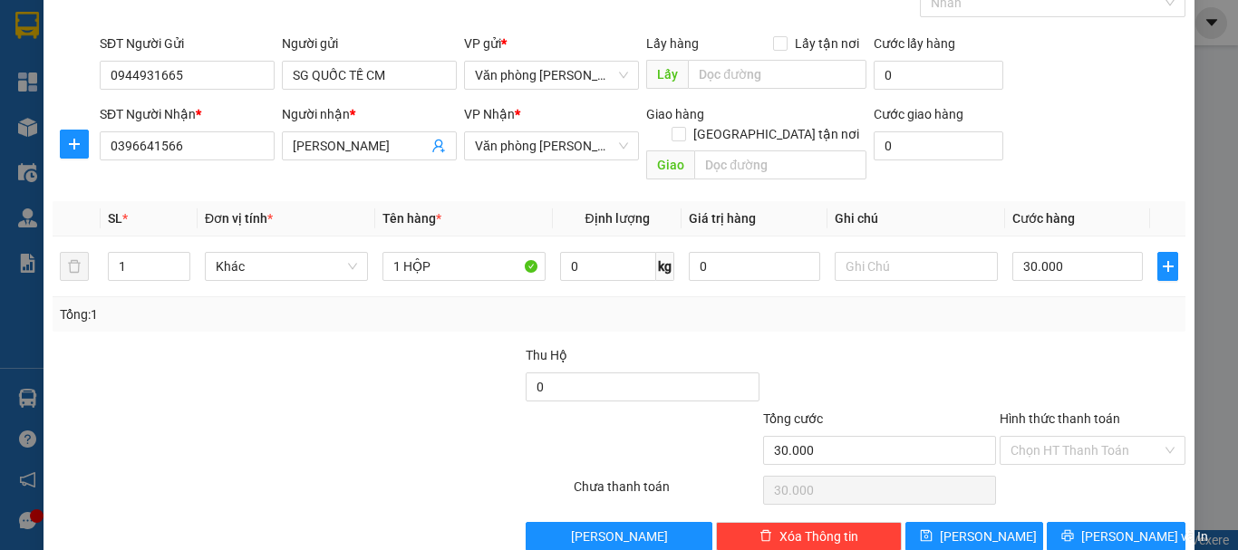
scroll to position [121, 0]
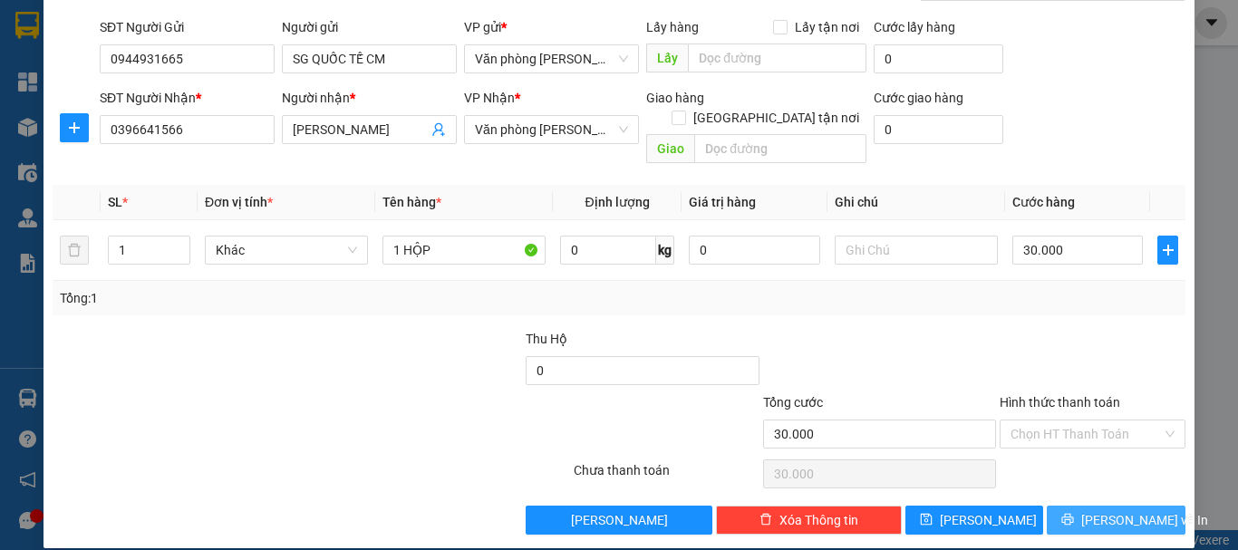
click at [1074, 514] on icon "printer" at bounding box center [1069, 520] width 12 height 12
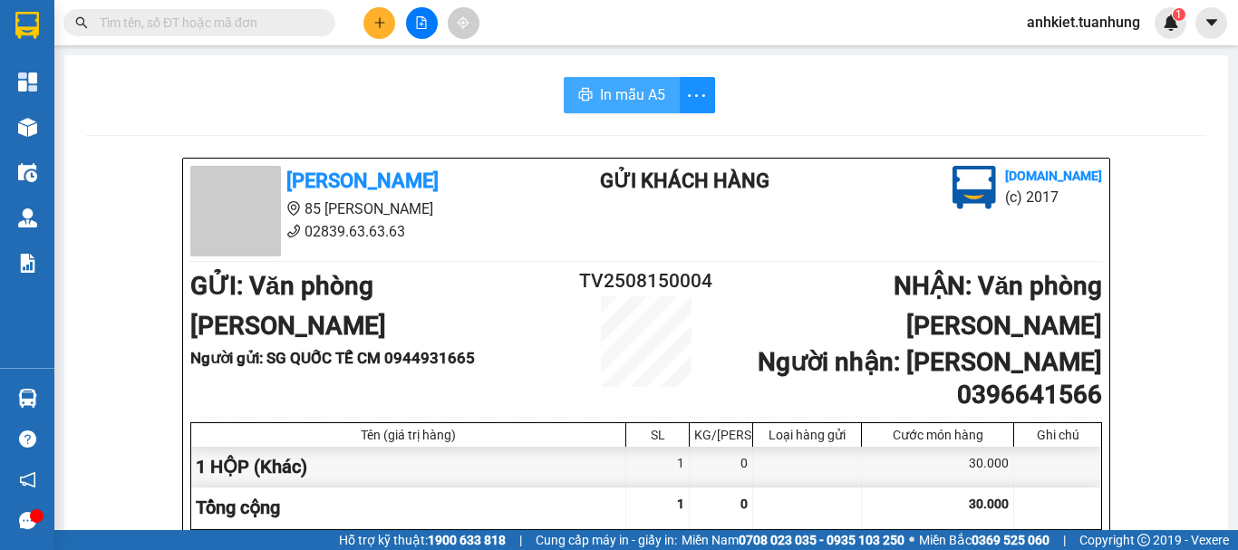
click at [587, 95] on button "In mẫu A5" at bounding box center [622, 95] width 116 height 36
